Goal: Check status: Check status

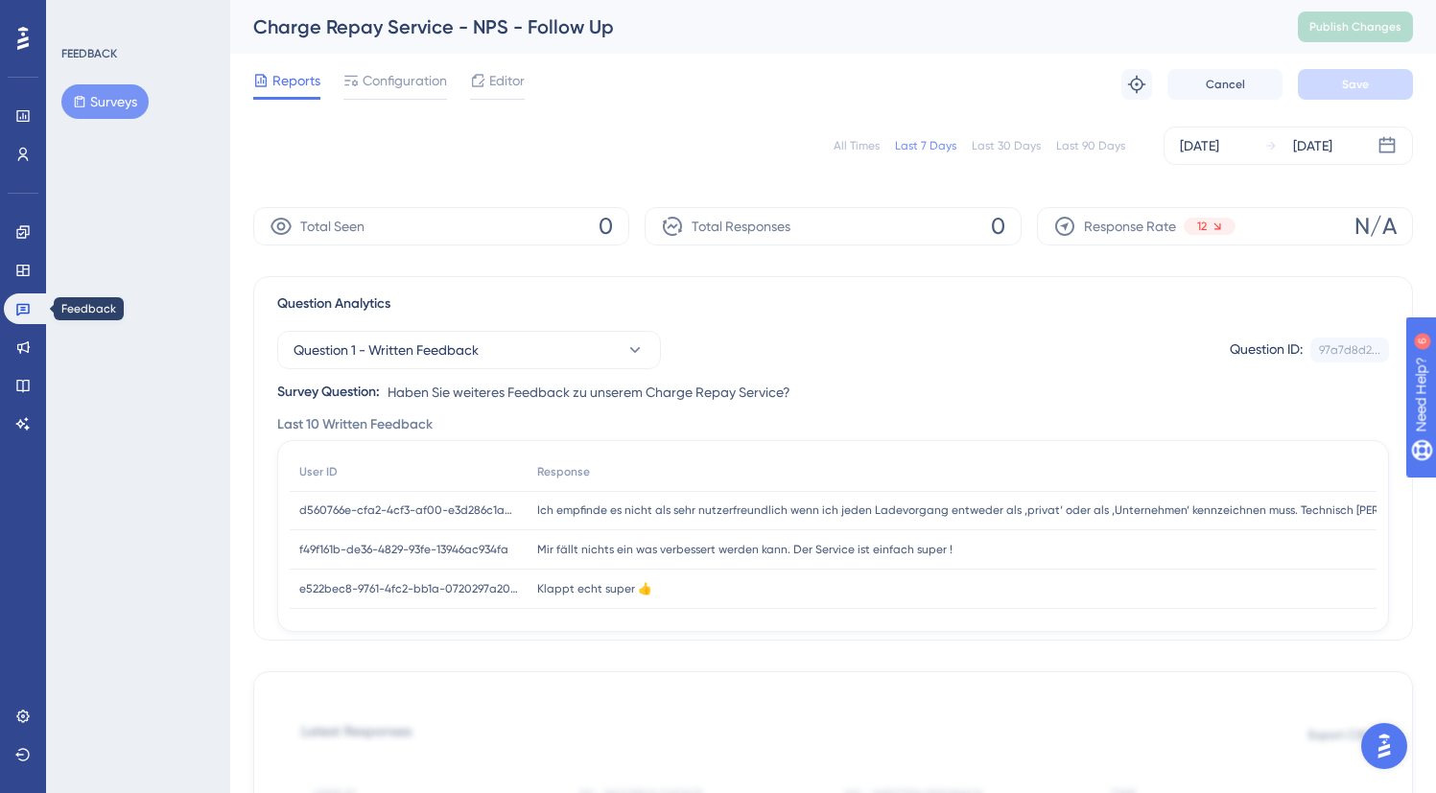
click at [21, 309] on icon at bounding box center [22, 308] width 15 height 15
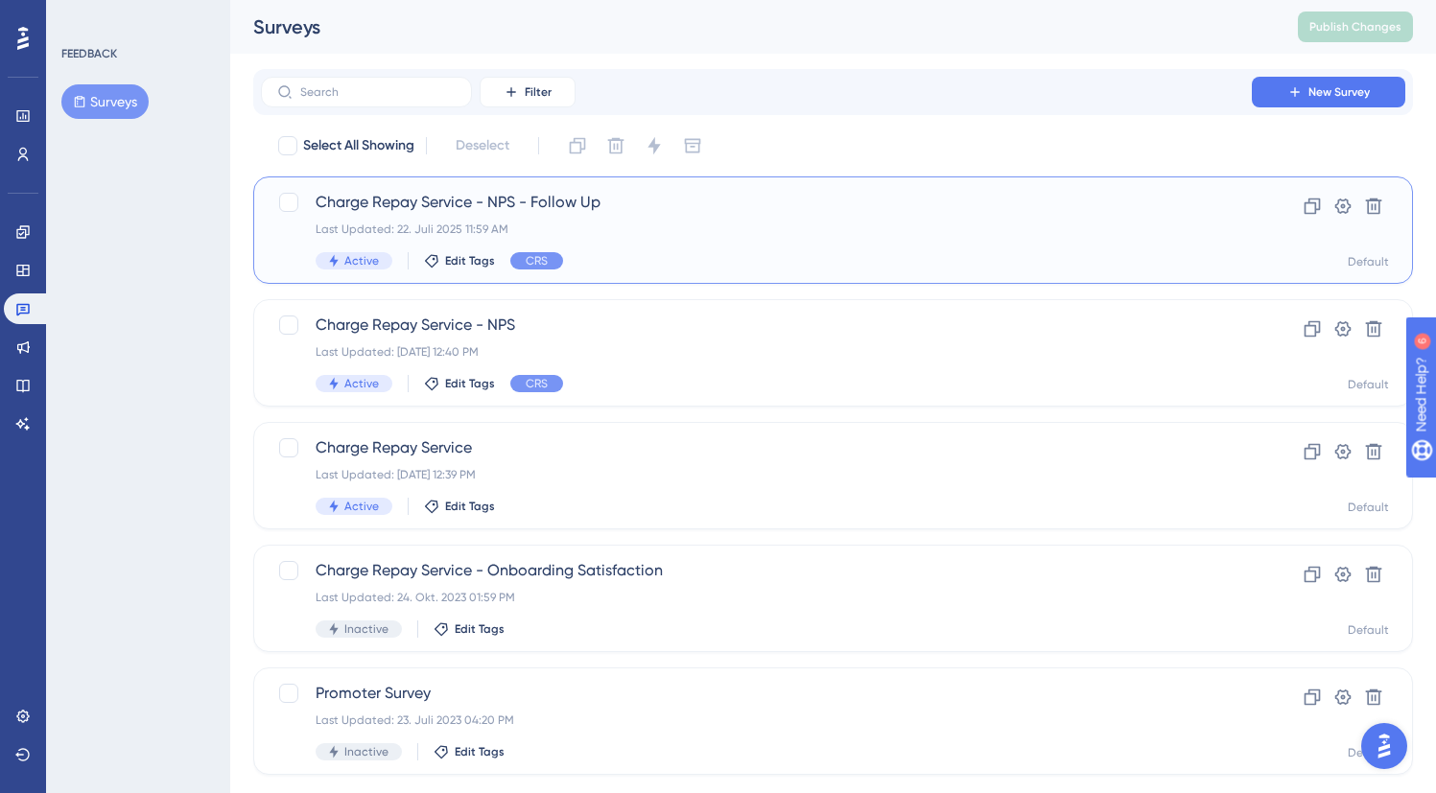
click at [588, 255] on div "Active Edit Tags CRS" at bounding box center [757, 260] width 882 height 17
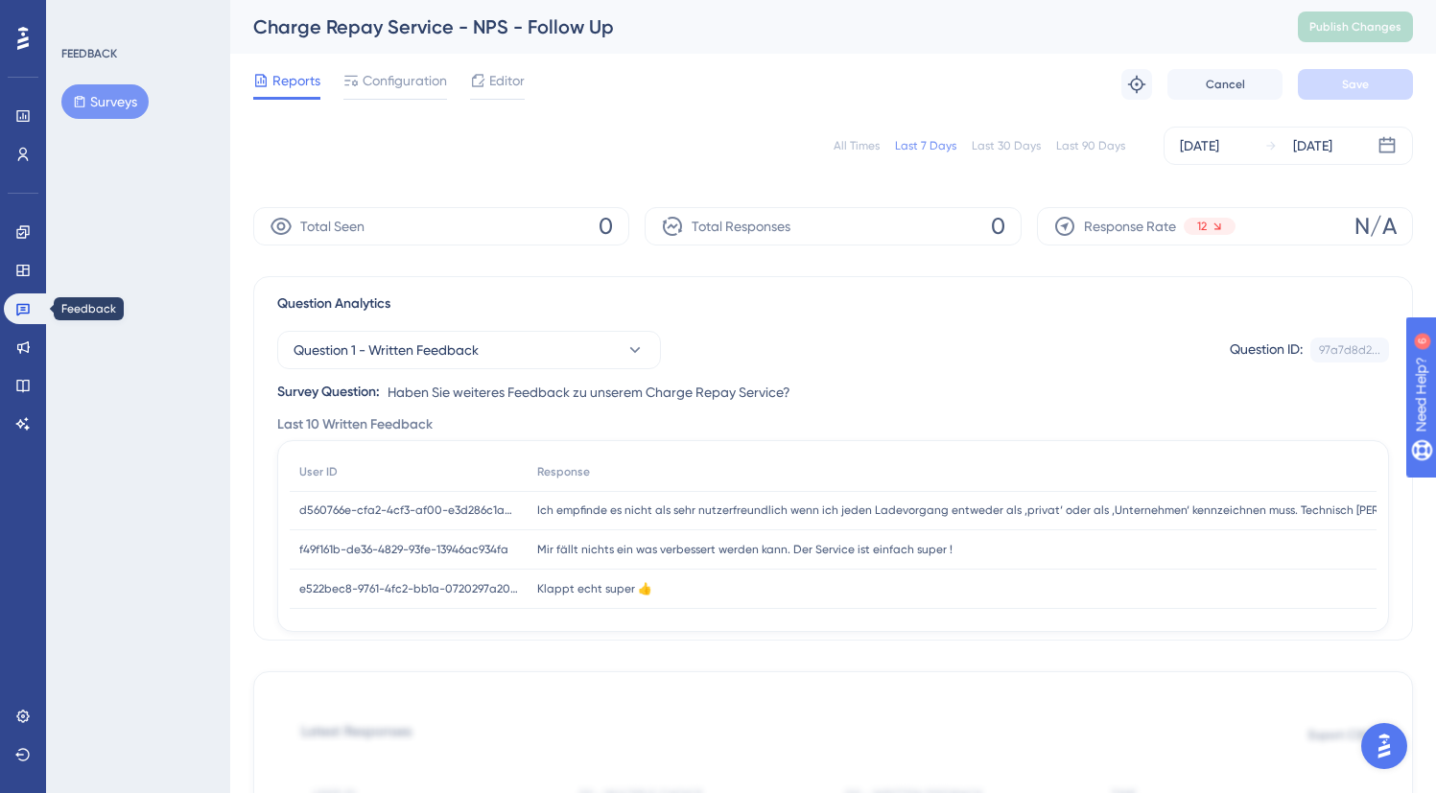
click at [22, 311] on icon at bounding box center [22, 310] width 13 height 12
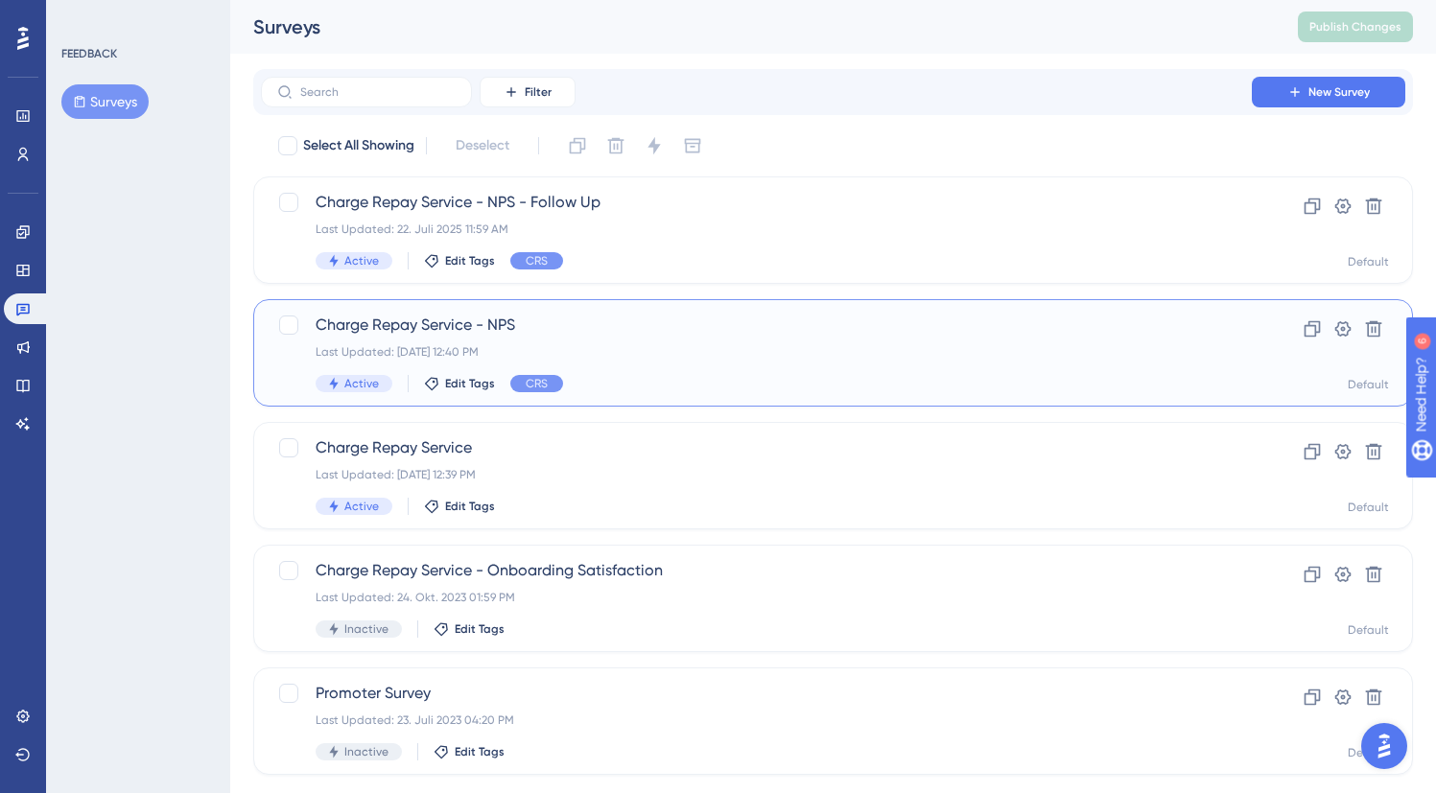
click at [462, 349] on div "Last Updated: [DATE] 12:40 PM" at bounding box center [757, 351] width 882 height 15
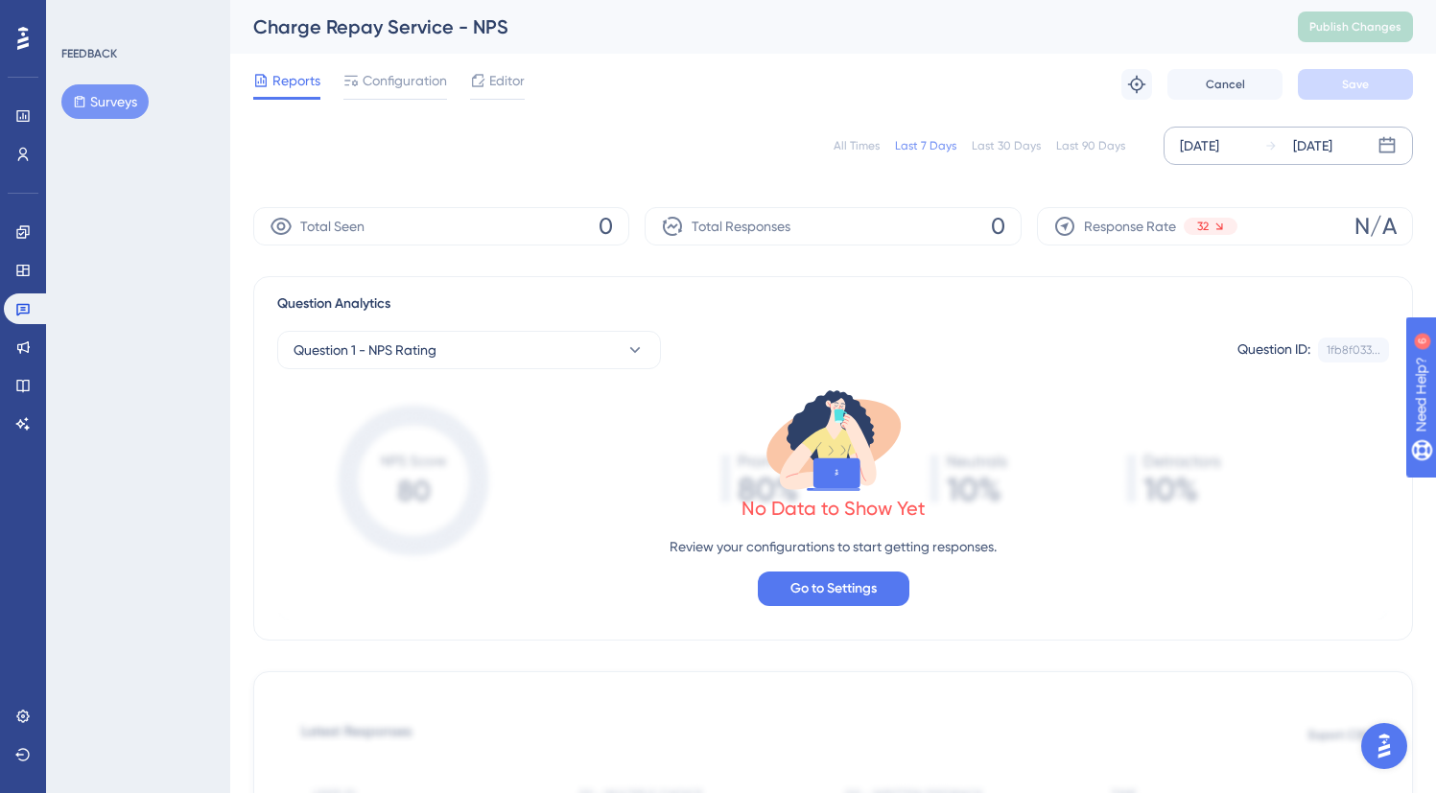
click at [1219, 139] on div "[DATE]" at bounding box center [1199, 145] width 39 height 23
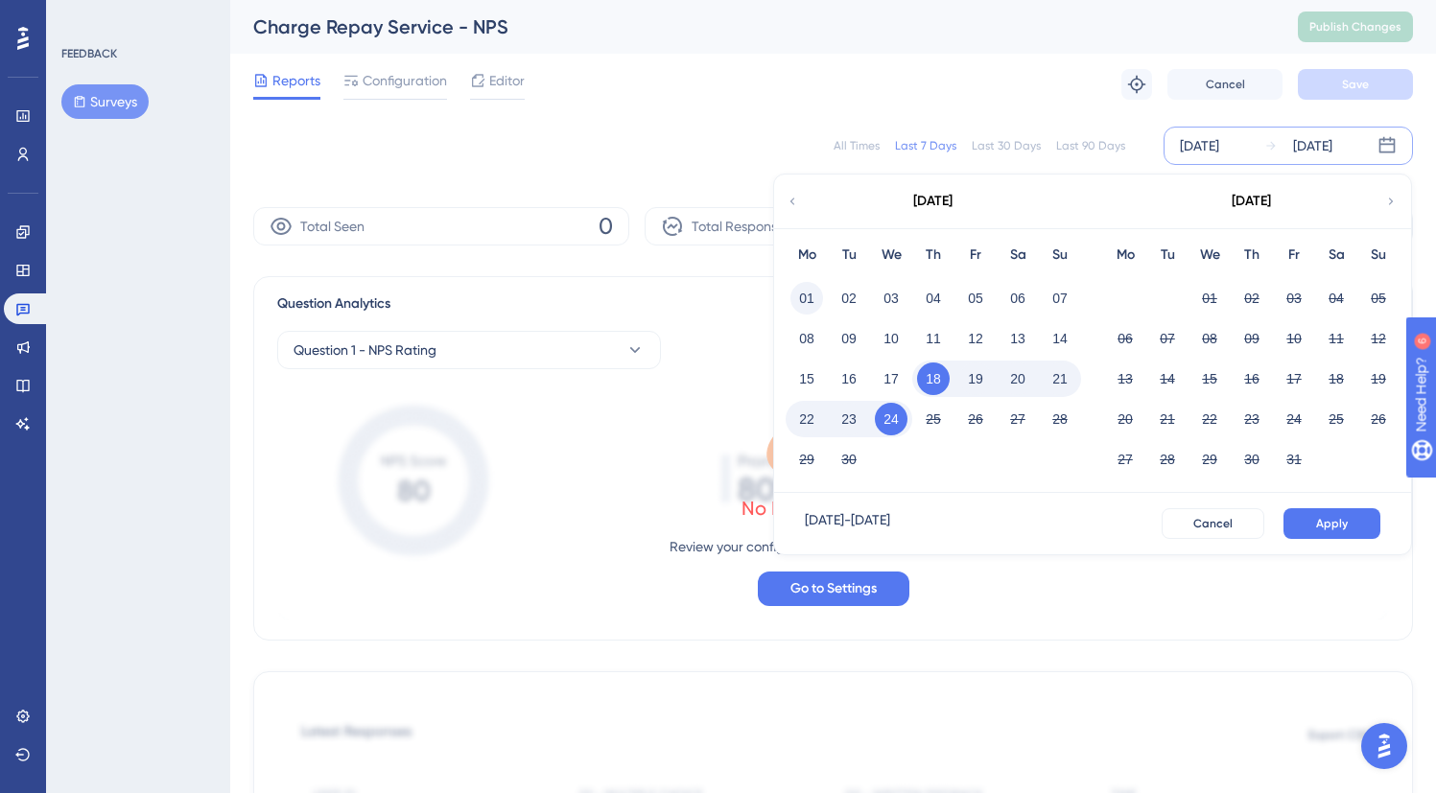
click at [809, 296] on button "01" at bounding box center [806, 298] width 33 height 33
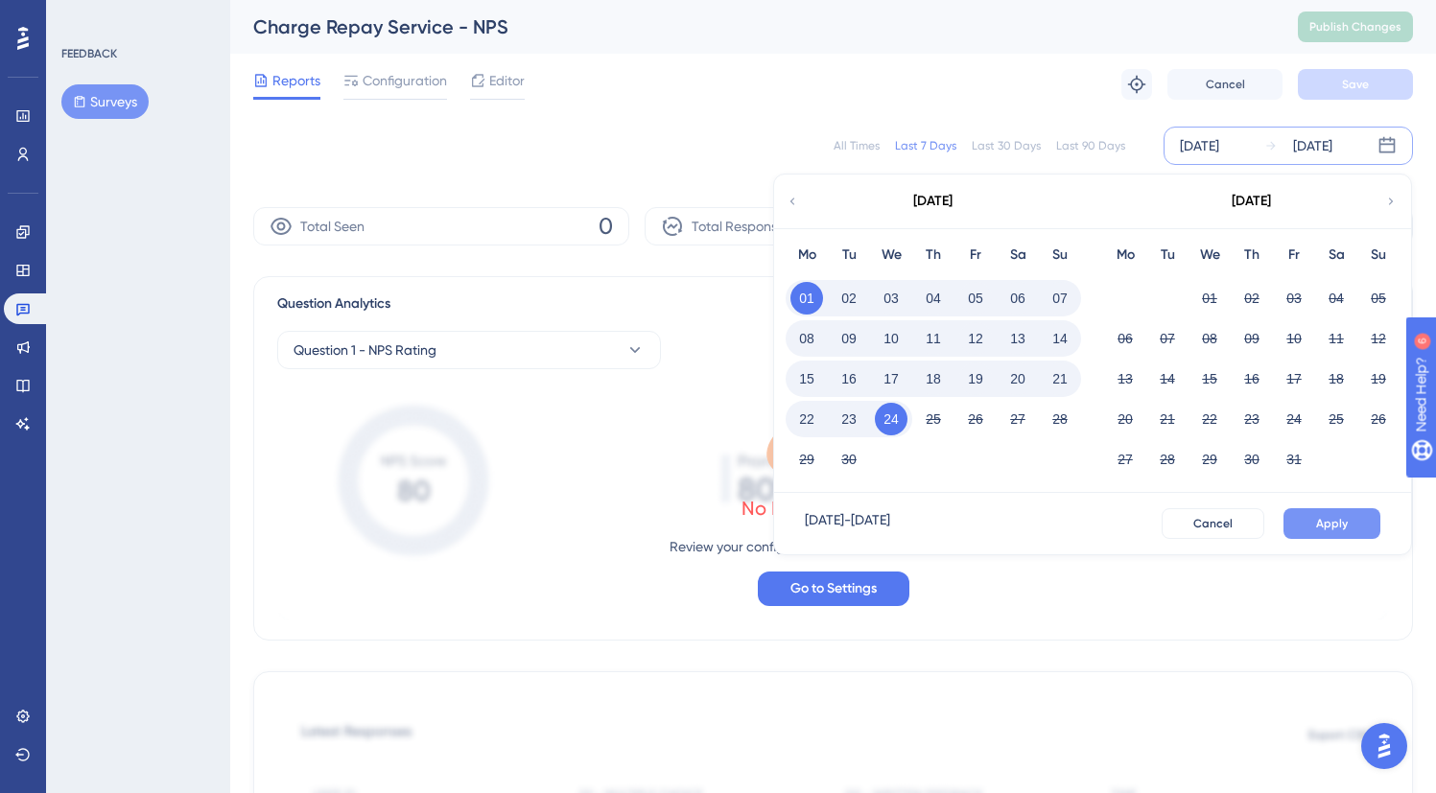
click at [1310, 526] on button "Apply" at bounding box center [1332, 523] width 97 height 31
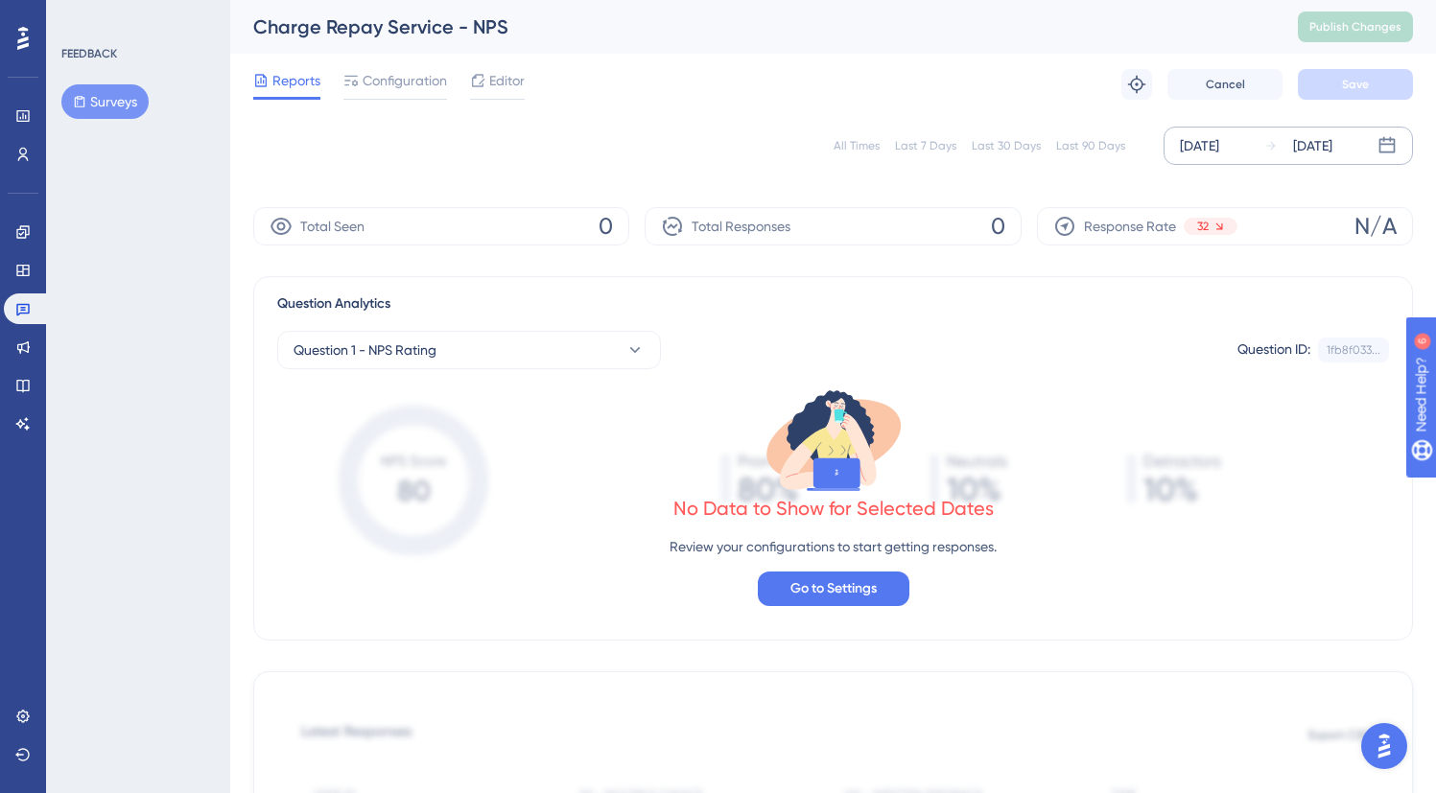
click at [27, 304] on icon at bounding box center [22, 310] width 13 height 12
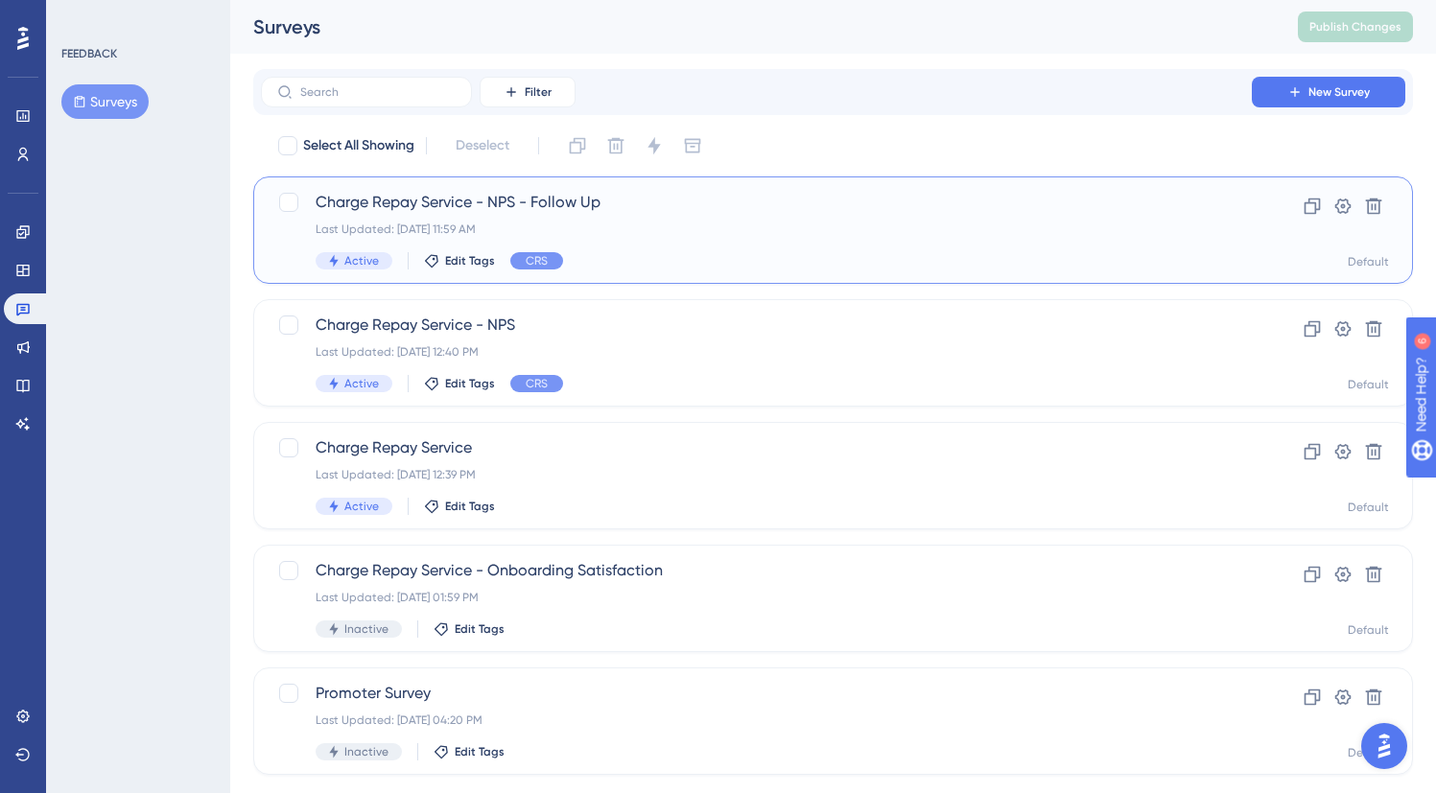
click at [682, 246] on div "Charge Repay Service - NPS - Follow Up Last Updated: 22. Juli 2025 11:59 AM Act…" at bounding box center [757, 230] width 882 height 79
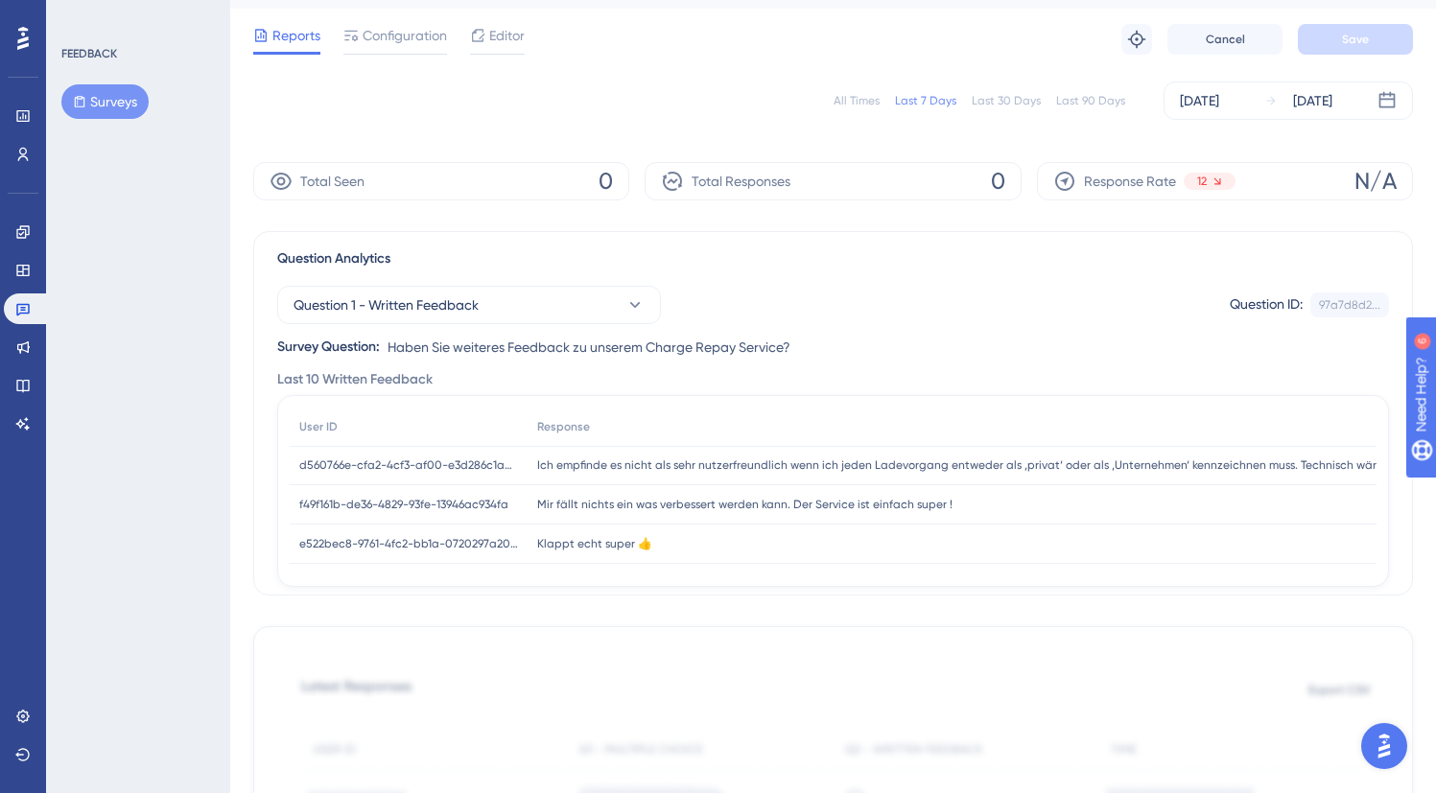
scroll to position [49, 0]
